Goal: Find specific fact

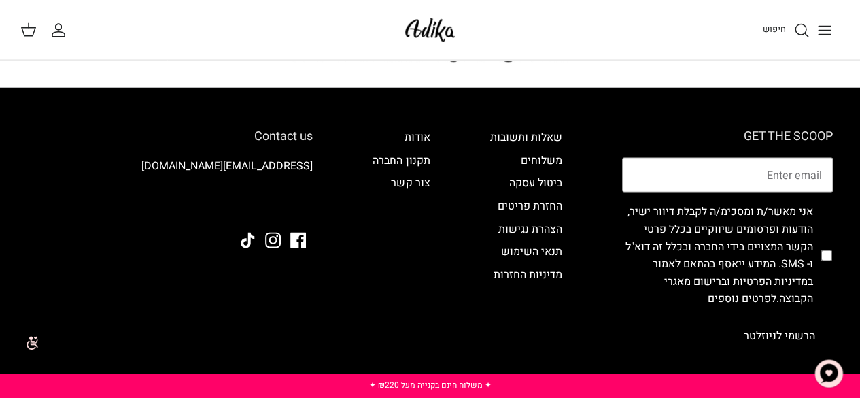
scroll to position [1172, 0]
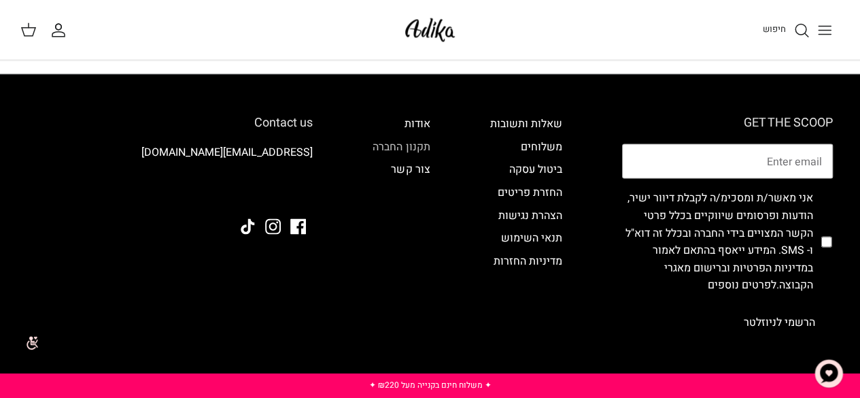
click at [408, 138] on link "תקנון החברה" at bounding box center [401, 146] width 57 height 16
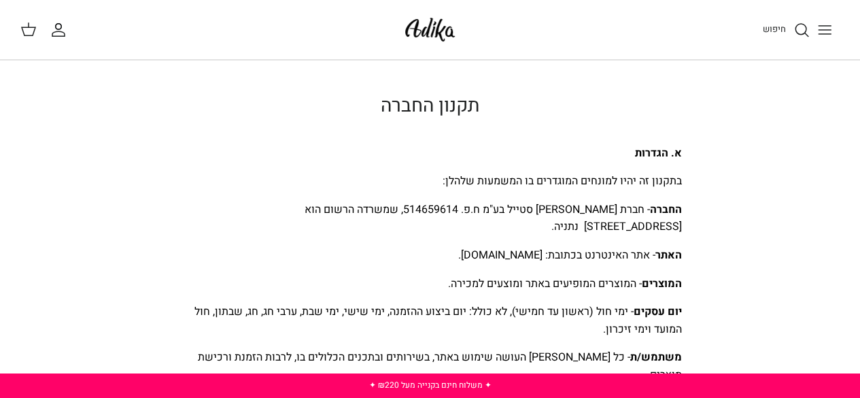
scroll to position [68, 0]
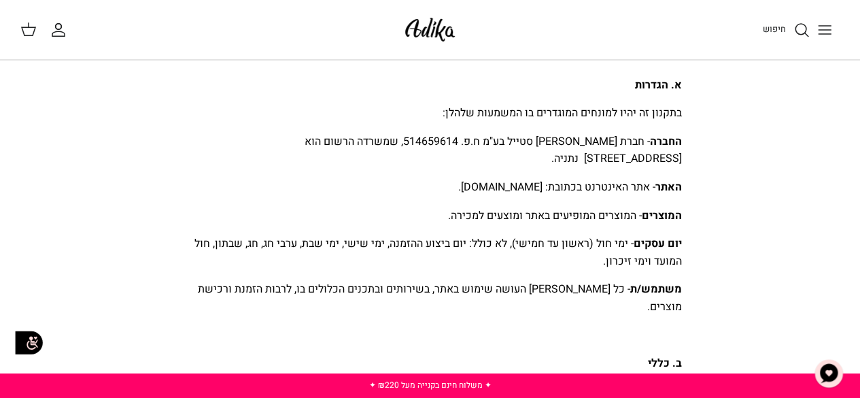
click at [476, 139] on span "החברה - חברת [PERSON_NAME] סטייל בע"מ ח.פ. 514659614, שמשרדה הרשום הוא [STREET_…" at bounding box center [493, 150] width 377 height 34
copy span "514659614"
